Goal: Task Accomplishment & Management: Manage account settings

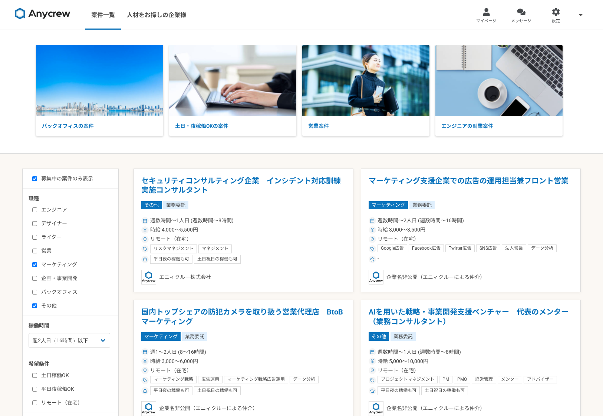
select select "2"
click at [489, 13] on div at bounding box center [486, 12] width 9 height 9
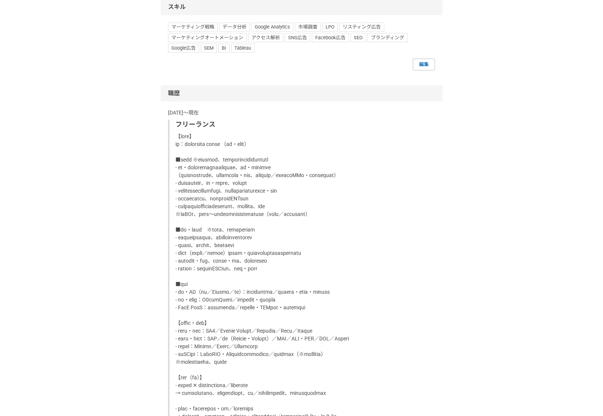
scroll to position [460, 0]
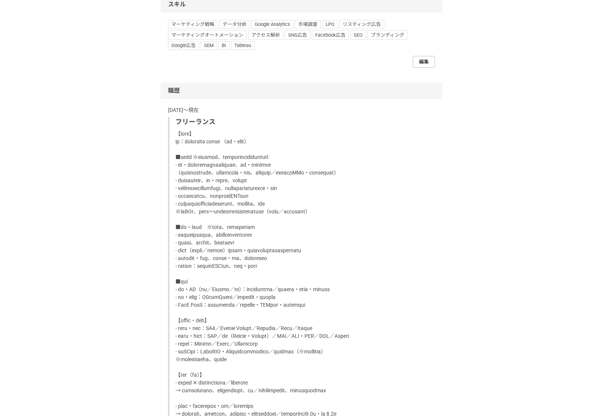
click at [425, 60] on link "編集" at bounding box center [424, 62] width 22 height 12
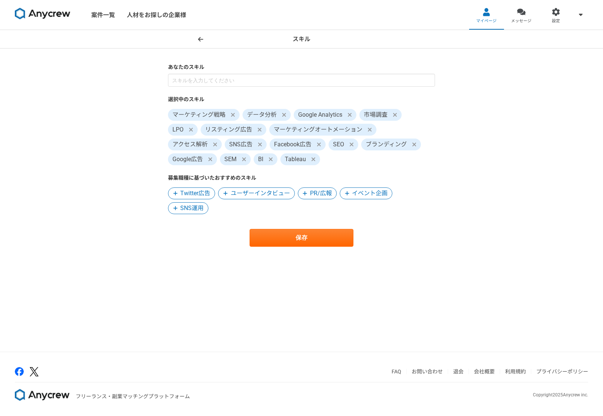
click at [200, 38] on icon at bounding box center [200, 39] width 5 height 6
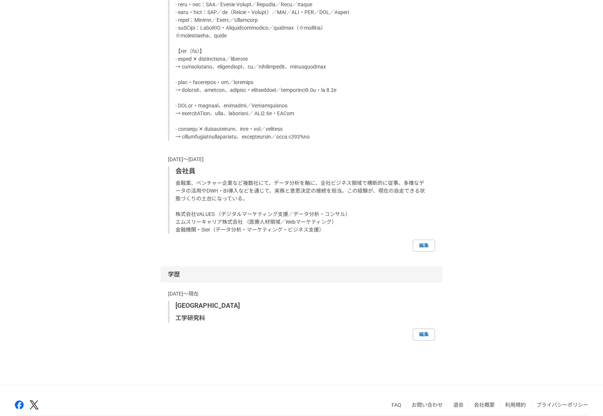
scroll to position [785, 0]
click at [426, 251] on link "編集" at bounding box center [424, 246] width 22 height 12
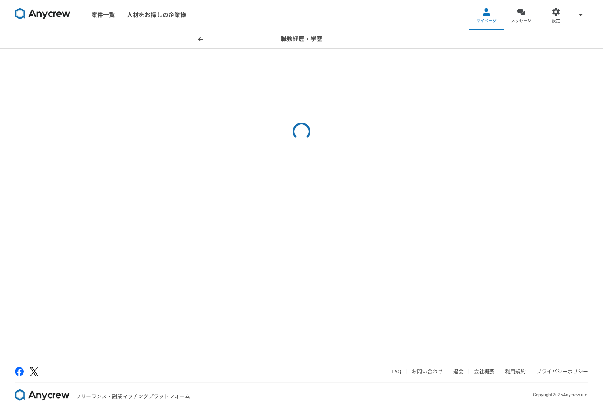
select select "[DATE]"
select select
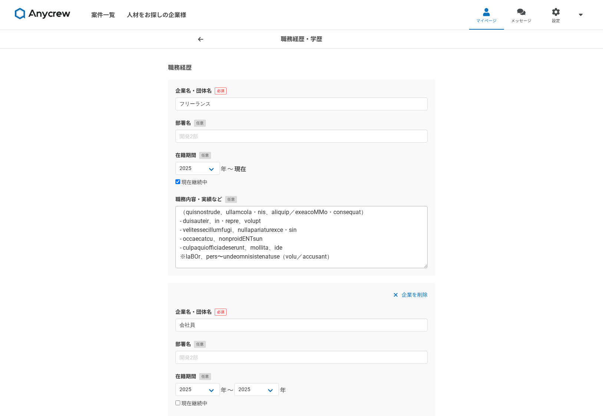
scroll to position [46, 0]
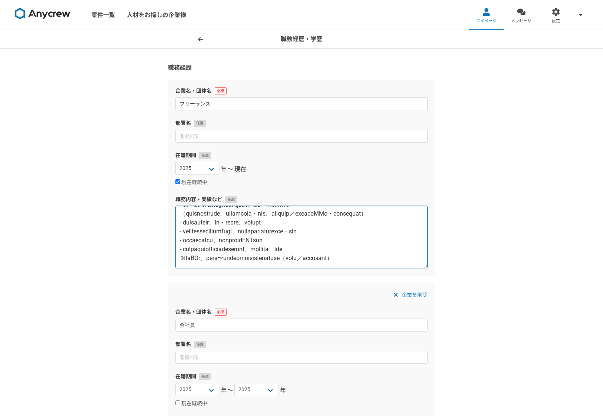
drag, startPoint x: 362, startPoint y: 233, endPoint x: 175, endPoint y: 232, distance: 186.9
click at [175, 232] on textarea at bounding box center [301, 237] width 252 height 62
click at [222, 248] on textarea at bounding box center [301, 237] width 252 height 62
paste textarea "- 課題をもとに仮説設計、改善・戦略の立案、優先度の整理"
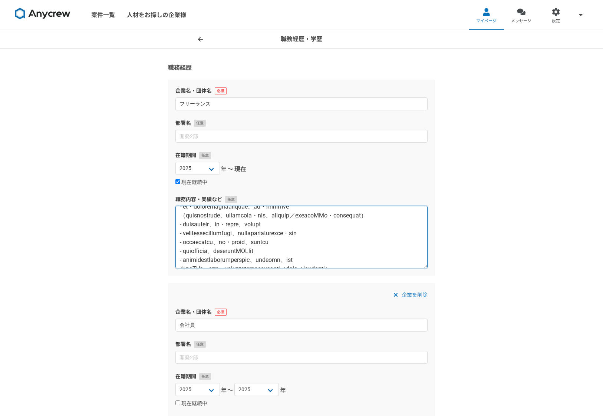
scroll to position [46, 0]
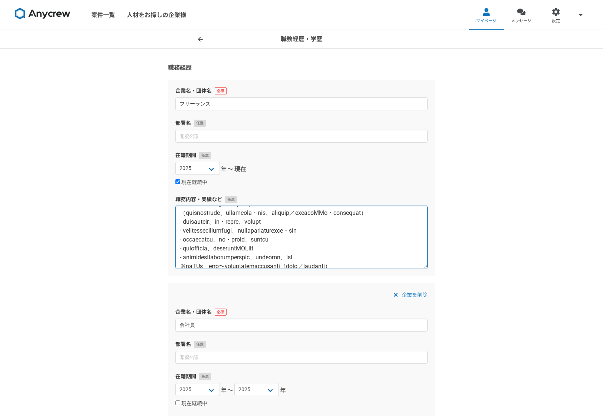
click at [301, 240] on textarea at bounding box center [301, 237] width 252 height 62
click at [187, 248] on textarea at bounding box center [301, 237] width 252 height 62
drag, startPoint x: 187, startPoint y: 249, endPoint x: 203, endPoint y: 249, distance: 15.6
click at [203, 249] on textarea at bounding box center [301, 237] width 252 height 62
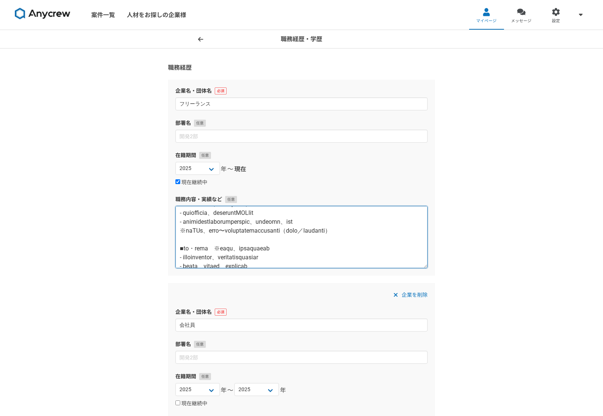
scroll to position [82, 0]
click at [227, 224] on textarea at bounding box center [301, 237] width 252 height 62
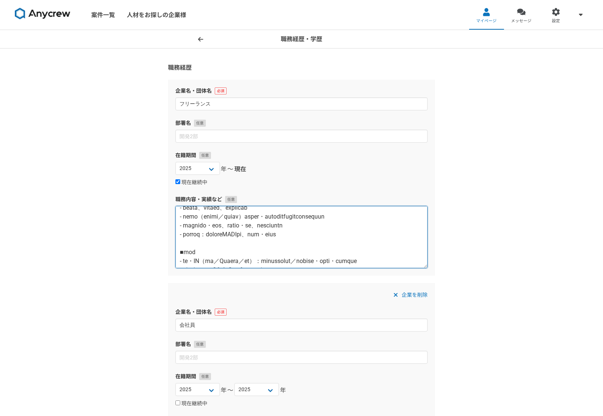
scroll to position [140, 0]
click at [327, 218] on textarea at bounding box center [301, 237] width 252 height 62
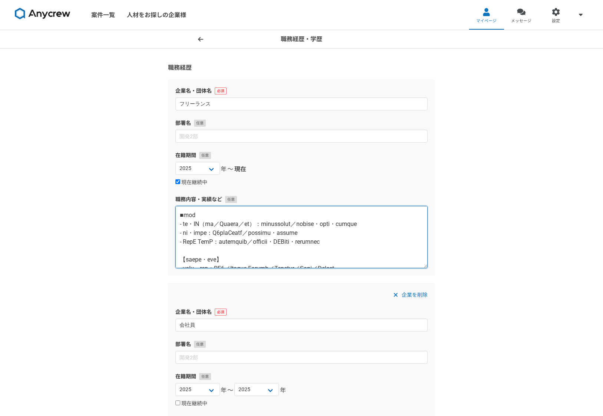
scroll to position [176, 0]
drag, startPoint x: 226, startPoint y: 237, endPoint x: 186, endPoint y: 238, distance: 39.7
click at [186, 238] on textarea at bounding box center [301, 237] width 252 height 62
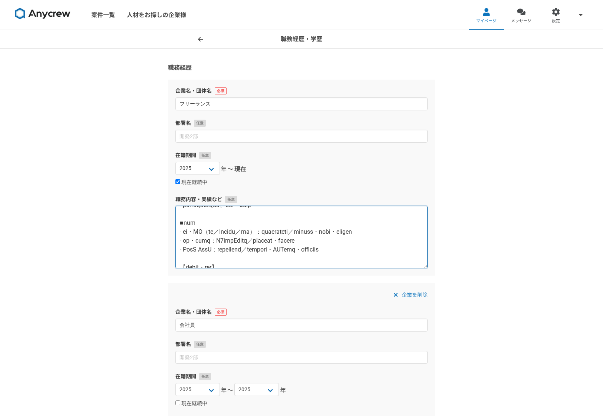
scroll to position [154, 0]
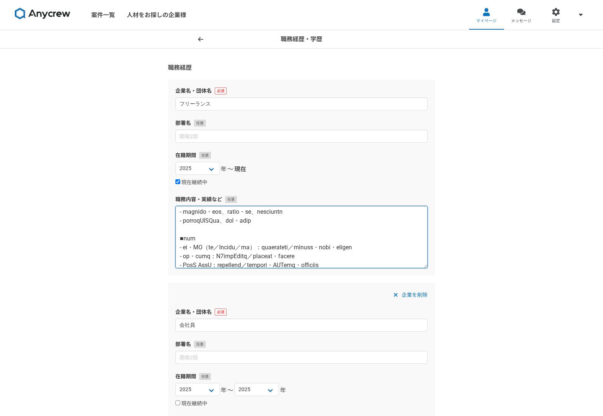
click at [198, 257] on textarea at bounding box center [301, 237] width 252 height 62
drag, startPoint x: 198, startPoint y: 258, endPoint x: 253, endPoint y: 258, distance: 54.9
click at [253, 258] on textarea at bounding box center [301, 237] width 252 height 62
click at [237, 257] on textarea at bounding box center [301, 237] width 252 height 62
drag, startPoint x: 252, startPoint y: 259, endPoint x: 221, endPoint y: 259, distance: 30.8
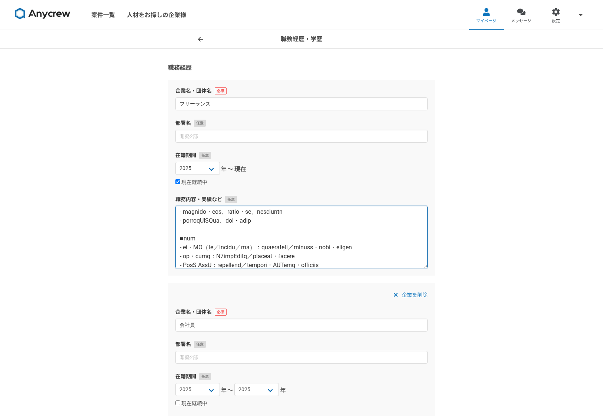
click at [221, 259] on textarea at bounding box center [301, 237] width 252 height 62
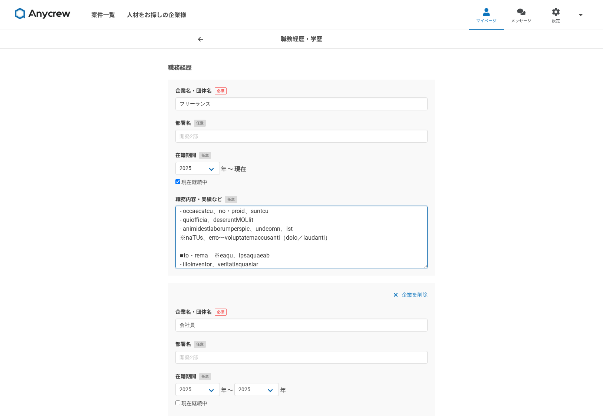
scroll to position [66, 0]
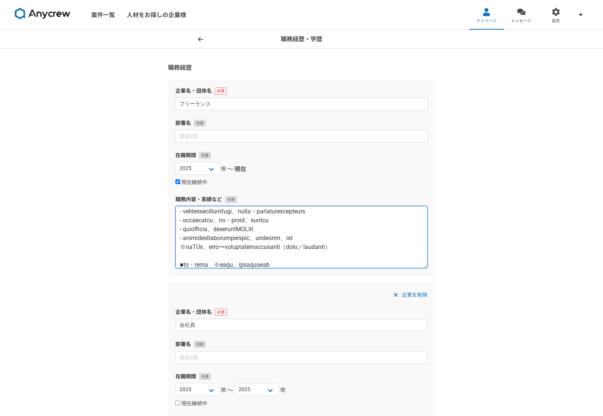
drag, startPoint x: 288, startPoint y: 237, endPoint x: 284, endPoint y: 238, distance: 4.9
click at [285, 239] on textarea at bounding box center [301, 237] width 252 height 62
click at [284, 238] on textarea at bounding box center [301, 237] width 252 height 62
drag, startPoint x: 284, startPoint y: 238, endPoint x: 294, endPoint y: 237, distance: 10.4
click at [294, 237] on textarea at bounding box center [301, 237] width 252 height 62
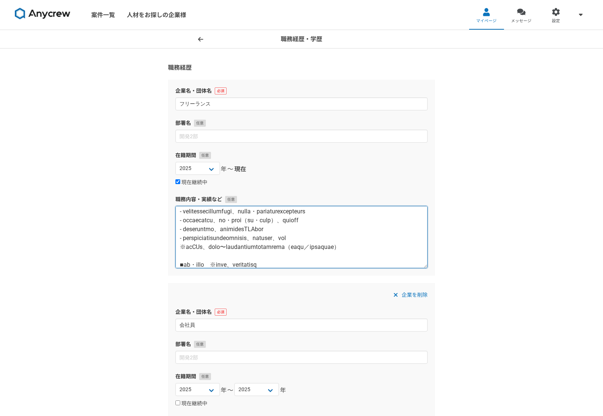
click at [388, 237] on textarea at bounding box center [301, 237] width 252 height 62
drag, startPoint x: 380, startPoint y: 236, endPoint x: 175, endPoint y: 235, distance: 205.1
click at [175, 235] on div "企業名・団体名 フリーランス 部署名 在籍期間 [DATE] [DATE] [DATE] [DATE] [DATE] [DATE] [DATE] [DATE]…" at bounding box center [301, 178] width 267 height 196
paste textarea "課題をもとに仮説・優先度の整理、改善策・戦略の設計（導線・接点・チャネル・施策など）"
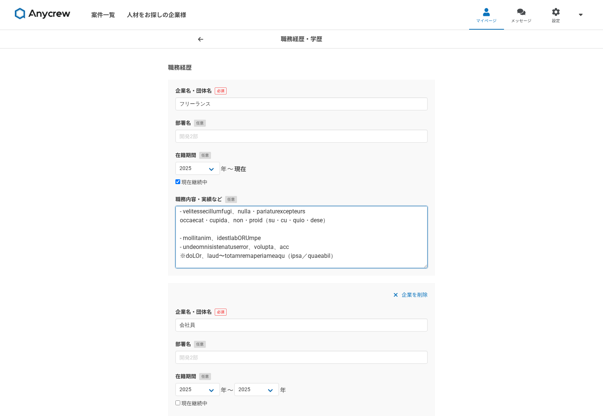
drag, startPoint x: 184, startPoint y: 222, endPoint x: 176, endPoint y: 221, distance: 8.2
click at [176, 221] on textarea at bounding box center [301, 237] width 252 height 62
click at [179, 239] on textarea at bounding box center [301, 237] width 252 height 62
paste textarea "-"
click at [352, 238] on textarea at bounding box center [301, 237] width 252 height 62
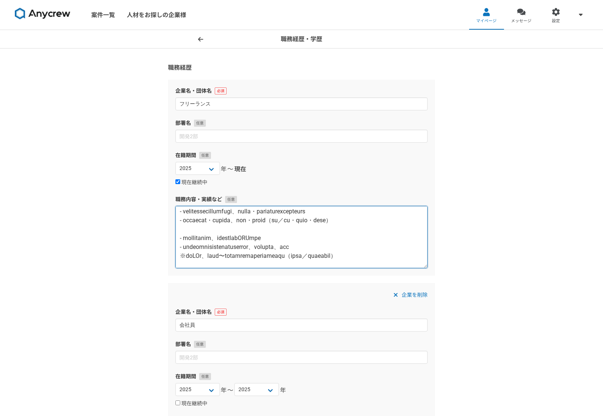
click at [373, 239] on textarea at bounding box center [301, 237] width 252 height 62
paste textarea "／"
drag, startPoint x: 404, startPoint y: 238, endPoint x: 391, endPoint y: 241, distance: 13.3
click at [404, 238] on textarea at bounding box center [301, 237] width 252 height 62
paste textarea "／"
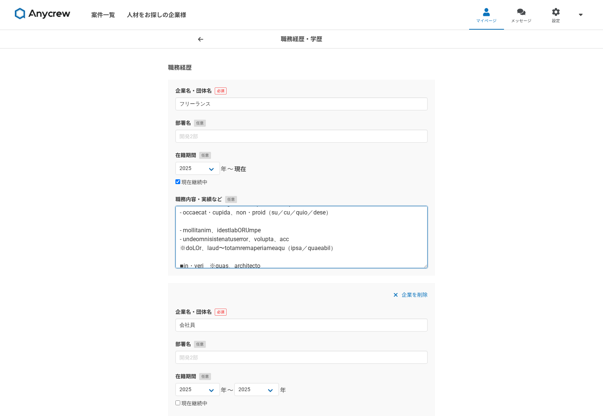
scroll to position [74, 0]
type textarea "【lore】 ip：dolorsita conse （ad・elit） ■sedd ※eiusmod、temporincididuntutl - et・dol…"
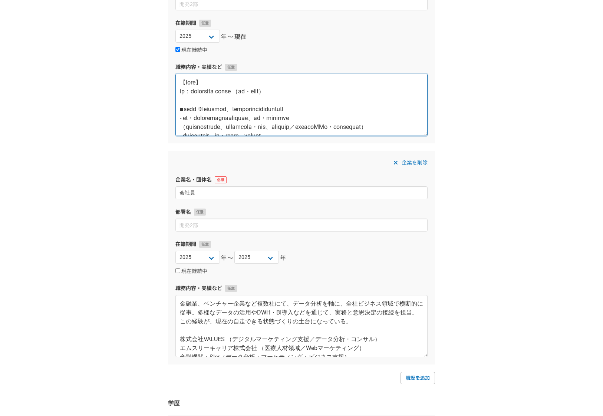
scroll to position [133, 0]
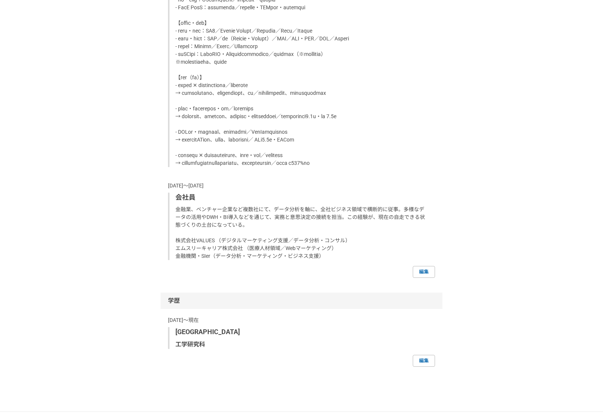
scroll to position [761, 0]
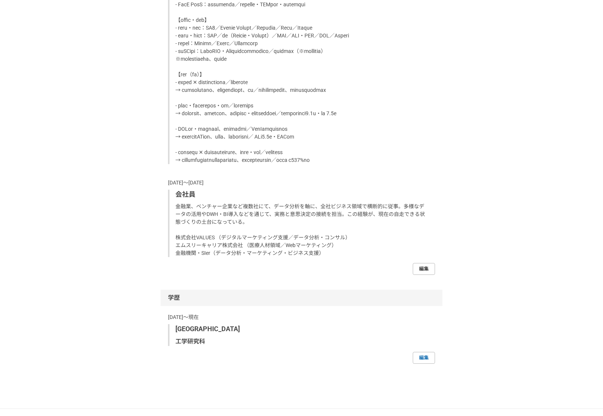
click at [427, 275] on link "編集" at bounding box center [424, 269] width 22 height 12
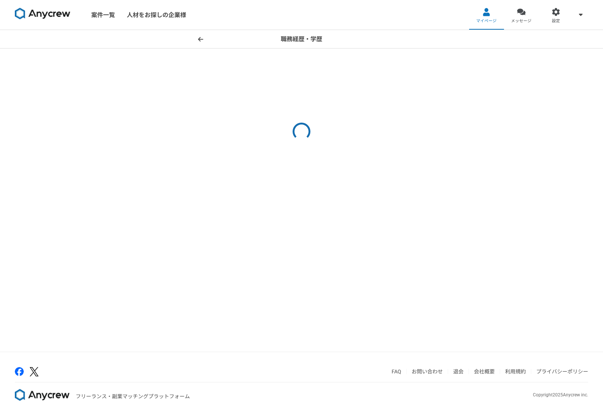
select select "[DATE]"
select select
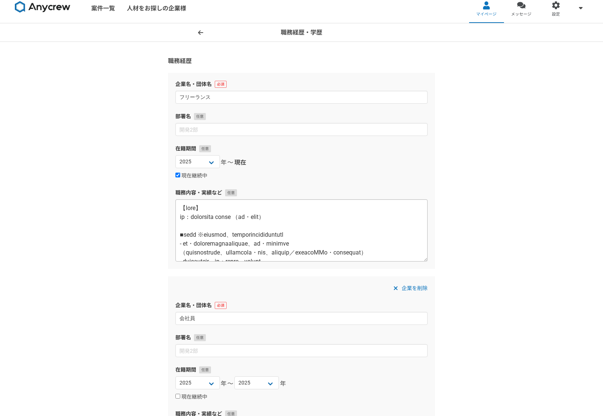
scroll to position [10, 0]
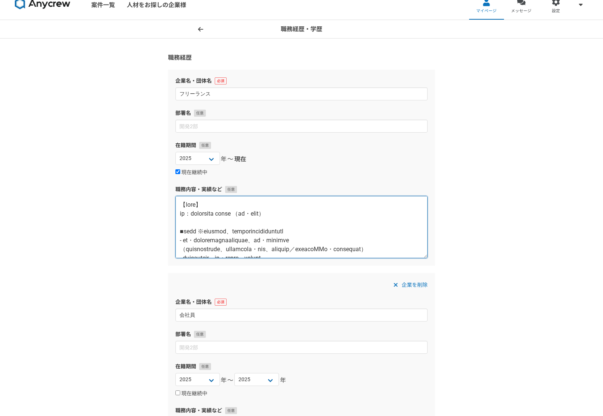
drag, startPoint x: 179, startPoint y: 231, endPoint x: 203, endPoint y: 231, distance: 24.1
click at [203, 231] on textarea at bounding box center [301, 227] width 252 height 62
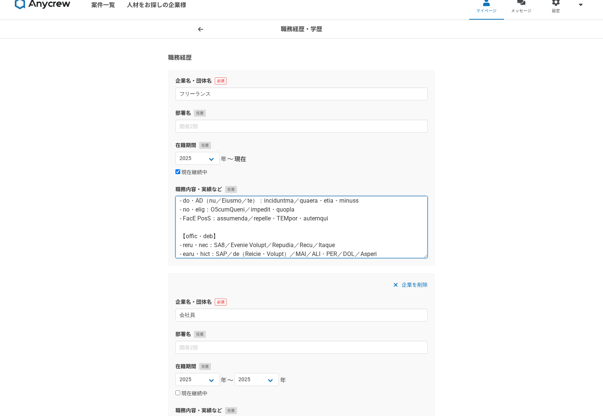
scroll to position [173, 0]
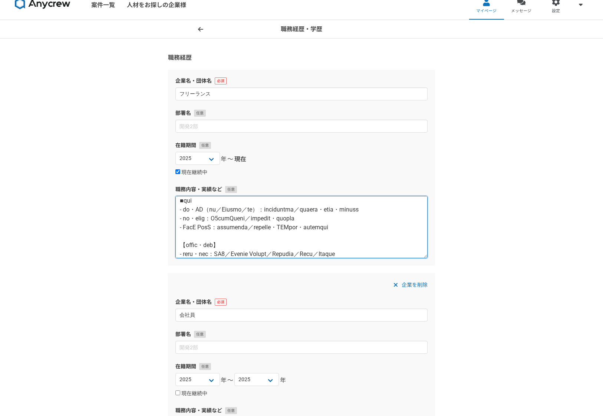
click at [364, 219] on textarea at bounding box center [301, 227] width 252 height 62
paste textarea "※手段に入る前に、業務の把握と現状課題を整理するところから関与 定性・定量データの分析やヒアリングをもとに、死角・顕在課題を整理 （情報が散在している場合は、…"
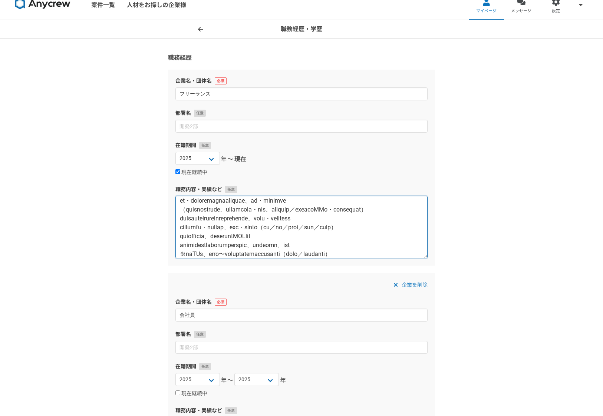
scroll to position [0, 0]
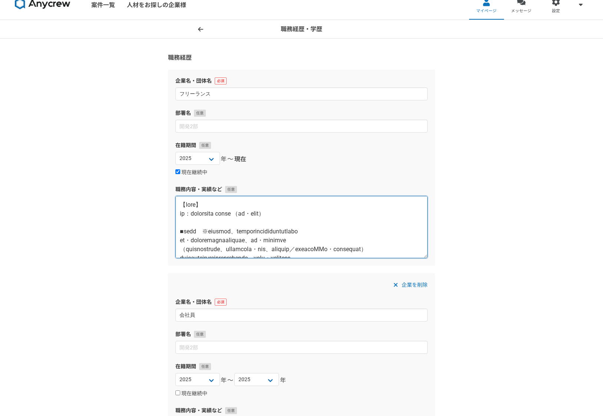
drag, startPoint x: 314, startPoint y: 213, endPoint x: 199, endPoint y: 216, distance: 114.6
click at [199, 216] on textarea at bounding box center [301, 227] width 252 height 62
paste textarea "設計・接続 パートナー"
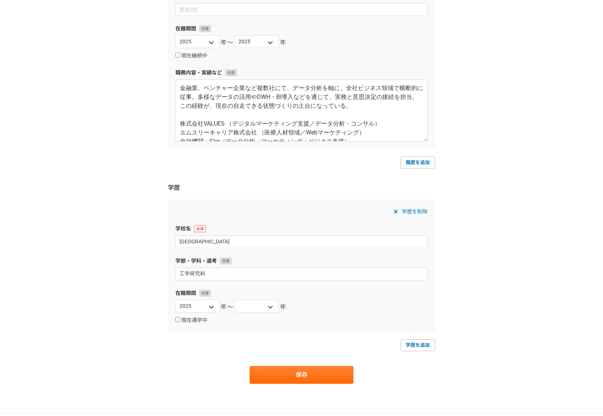
scroll to position [410, 0]
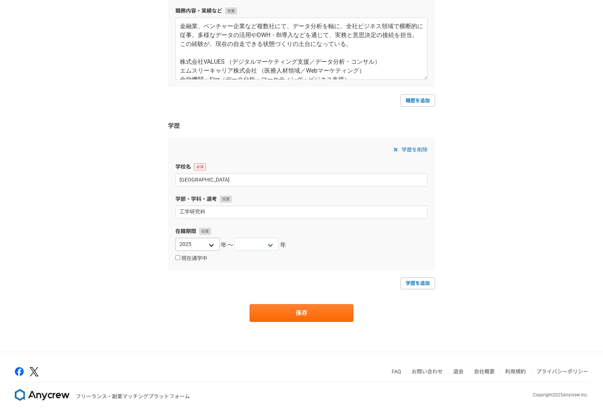
type textarea "【職務内容】 職種：マーケティング戦略設計・接続 パートナー ■上流支援　※手段に入る前に、業務の把握と現状課題を整理するところから関与 定性・定量データの分…"
click at [198, 243] on select "2025 2024 2023 2022 2021 2020 2019 2018 2017 2016 2015 2014 2013 2012 2011 2010…" at bounding box center [197, 244] width 44 height 13
click at [257, 243] on select "2025 2024 2023 2022 2021 2020 2019 2018 2017 2016 2015 2014 2013 2012 2011 2010…" at bounding box center [256, 244] width 44 height 13
select select "[DATE]"
click at [234, 238] on select "2025 2024 2023 2022 2021 2020 2019 2018 2017 2016 2015 2014 2013 2012 2011 2010…" at bounding box center [256, 244] width 44 height 13
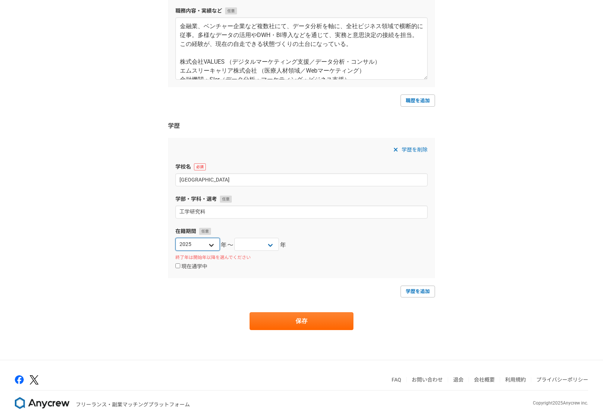
click at [197, 246] on select "2025 2024 2023 2022 2021 2020 2019 2018 2017 2016 2015 2014 2013 2012 2011 2010…" at bounding box center [197, 244] width 44 height 13
select select "[DATE]"
click at [175, 238] on select "2025 2024 2023 2022 2021 2020 2019 2018 2017 2016 2015 2014 2013 2012 2011 2010…" at bounding box center [197, 244] width 44 height 13
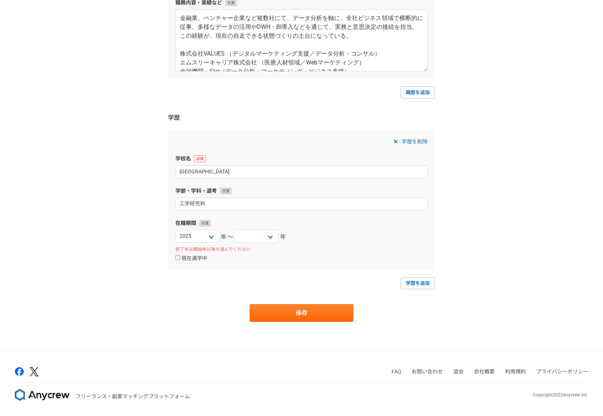
click at [282, 315] on button "保存" at bounding box center [302, 313] width 104 height 18
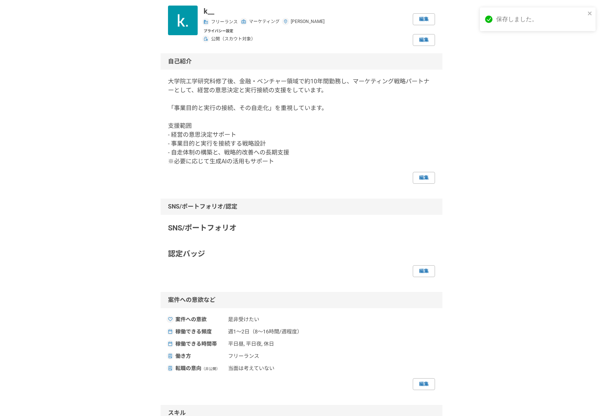
scroll to position [49, 0]
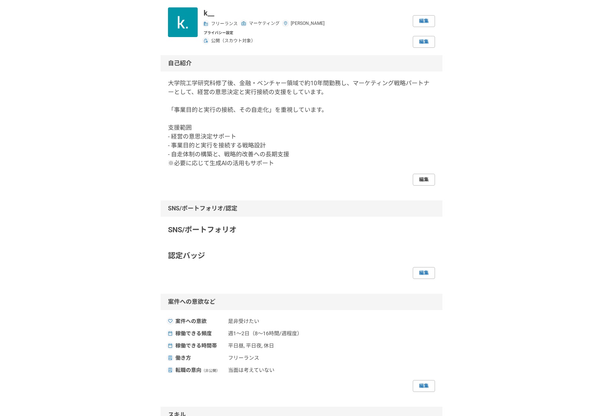
click at [426, 180] on link "編集" at bounding box center [424, 180] width 22 height 12
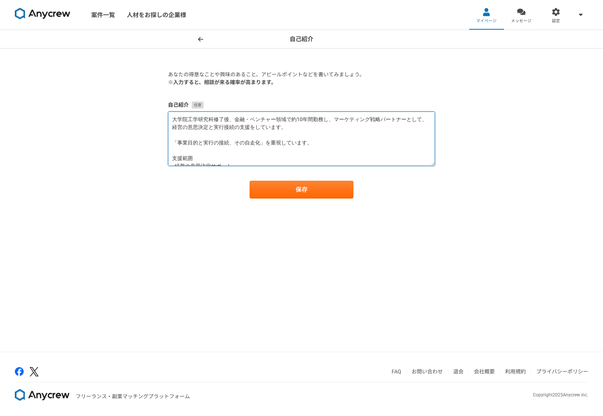
drag, startPoint x: 188, startPoint y: 120, endPoint x: 167, endPoint y: 119, distance: 20.8
click at [167, 119] on section "あなたの得意なことや興味のあること、アピールポイントなどを書いてみましょう。 ※入力すると、相談が来る確率が高まります。 自己紹介 大学院工学研究科修了後、金…" at bounding box center [302, 135] width 282 height 128
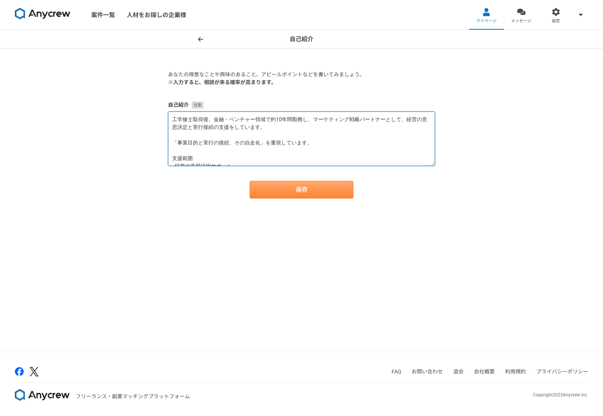
type textarea "工学修士取得後、金融・ベンチャー領域で約10年間勤務し、マーケティング戦略パートナーとして、経営の意思決定と実行接続の支援をしています。 「事業目的と実行の接…"
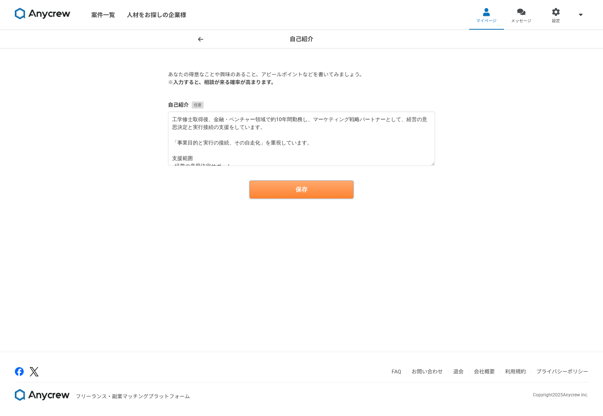
click at [300, 187] on button "保存" at bounding box center [302, 190] width 104 height 18
